Goal: Find specific page/section: Find specific page/section

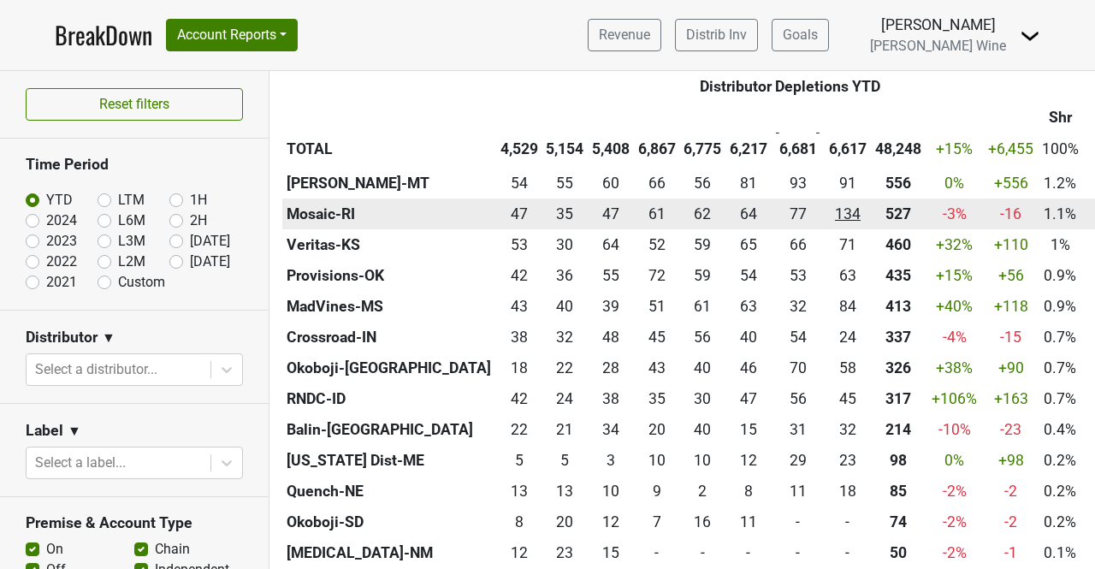
scroll to position [1280, 0]
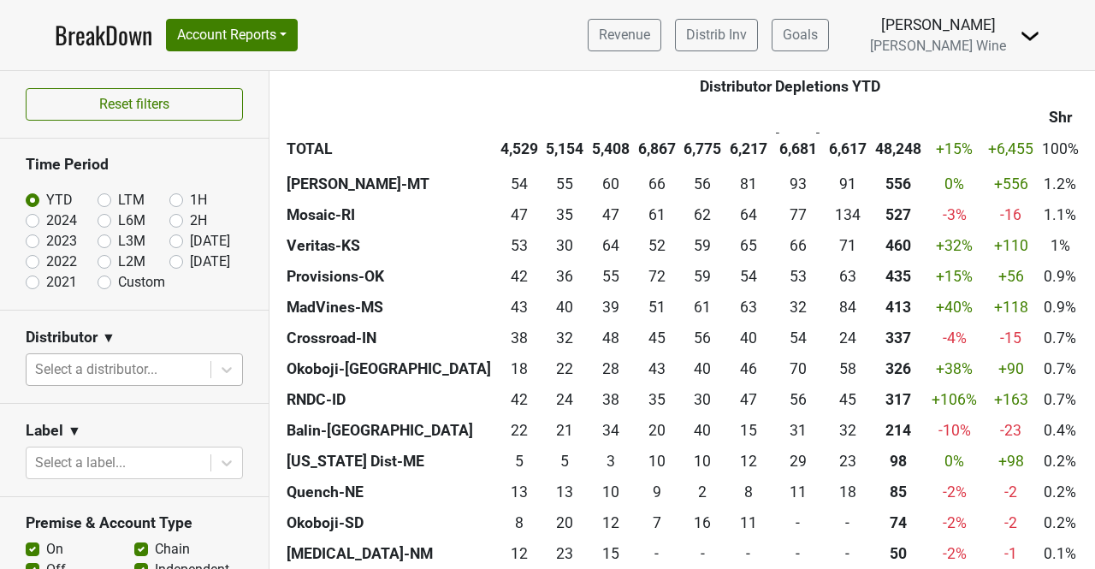
click at [146, 360] on div at bounding box center [118, 370] width 167 height 24
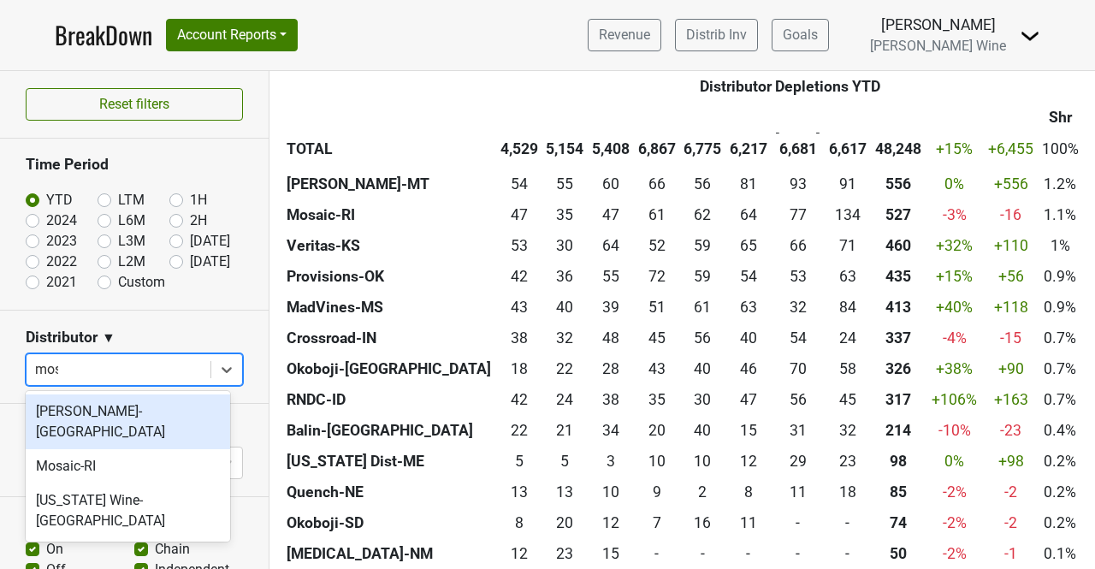
type input "mosa"
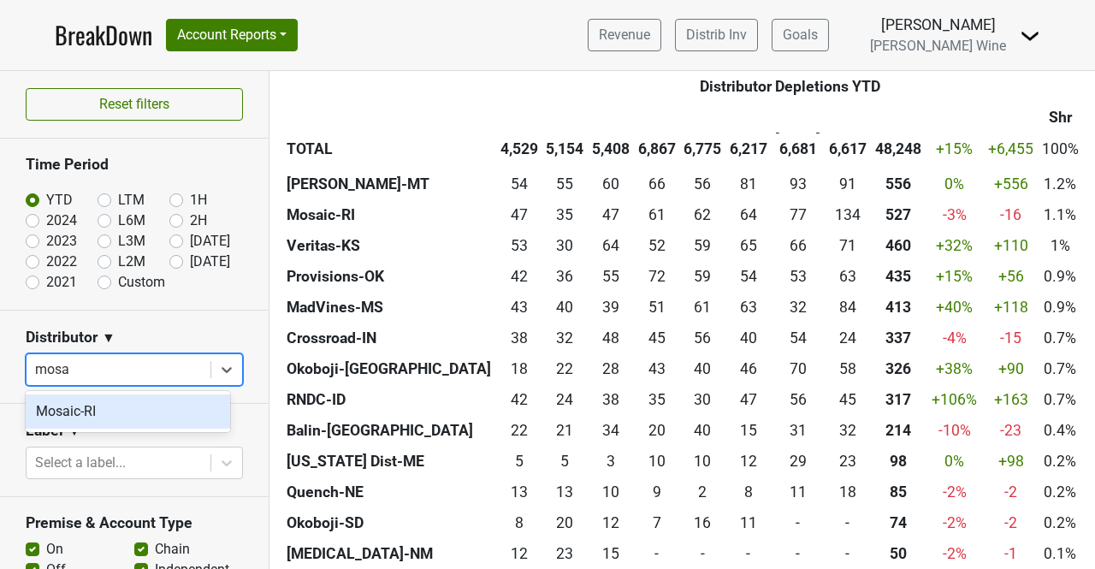
click at [109, 406] on div "Mosaic-RI" at bounding box center [128, 411] width 205 height 34
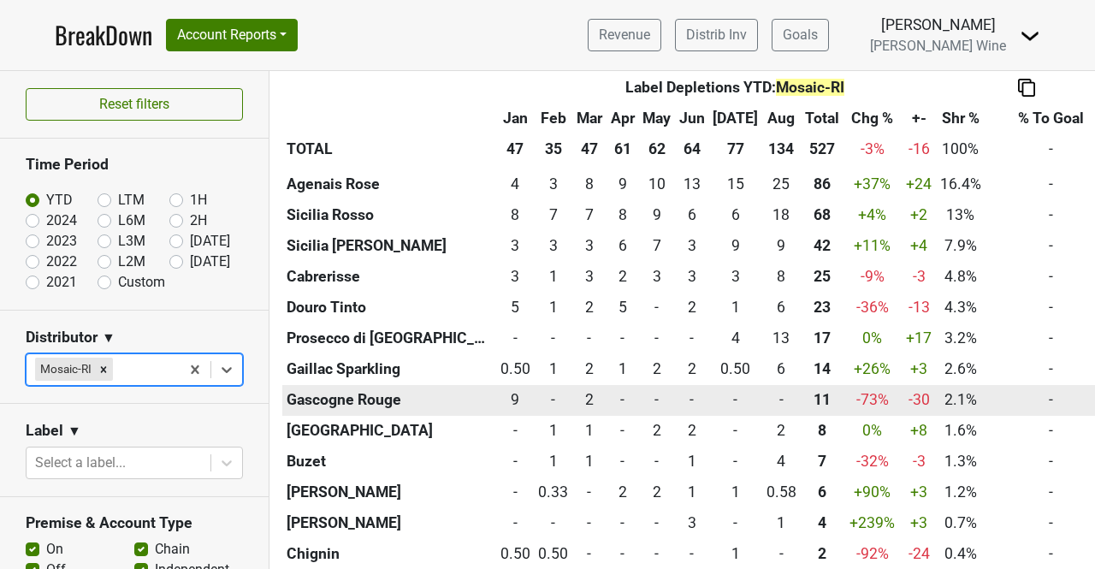
scroll to position [756, 0]
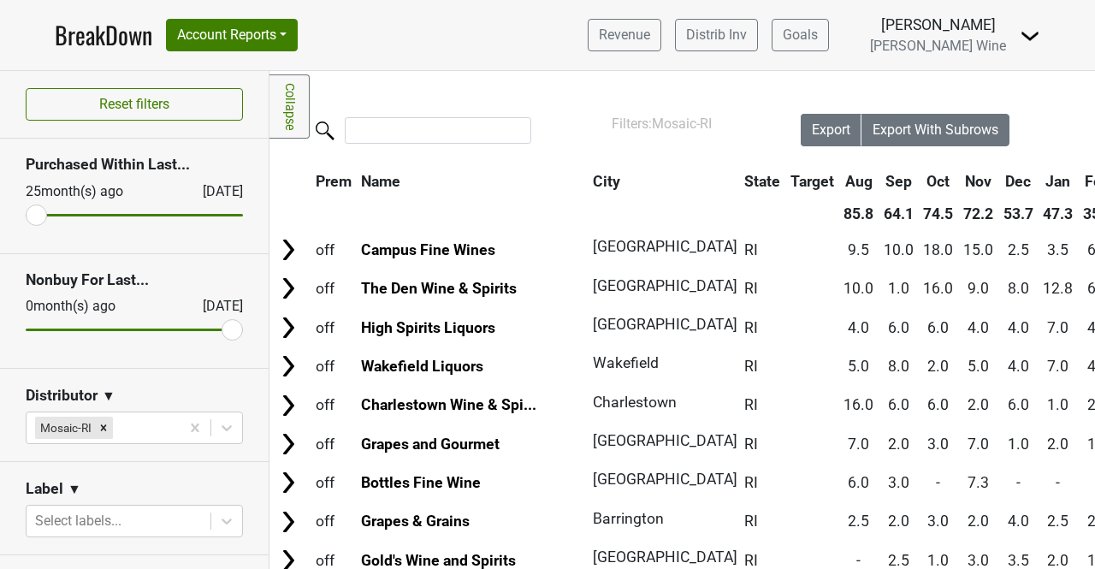
click at [105, 42] on link "BreakDown" at bounding box center [104, 35] width 98 height 36
